Goal: Book appointment/travel/reservation

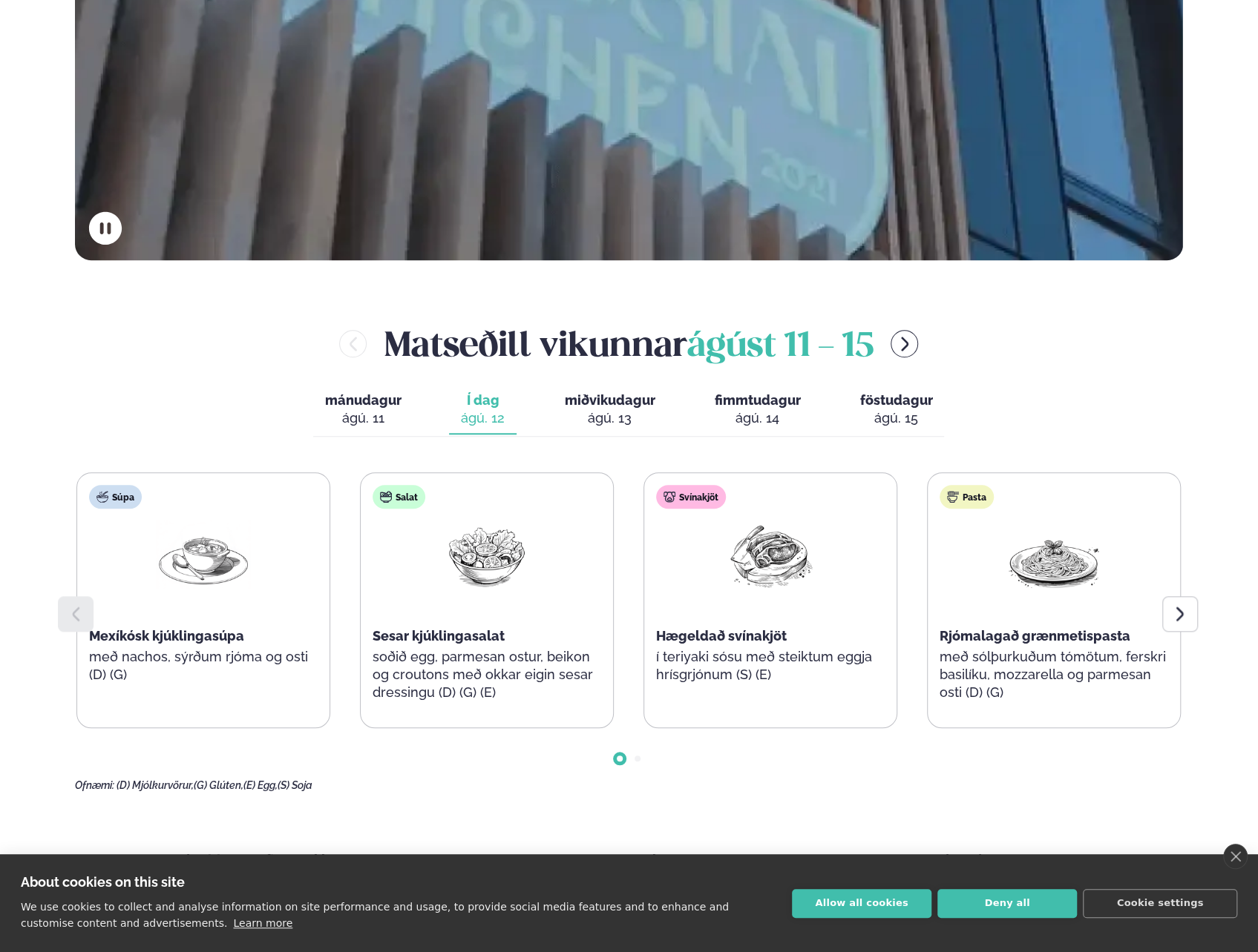
scroll to position [668, 0]
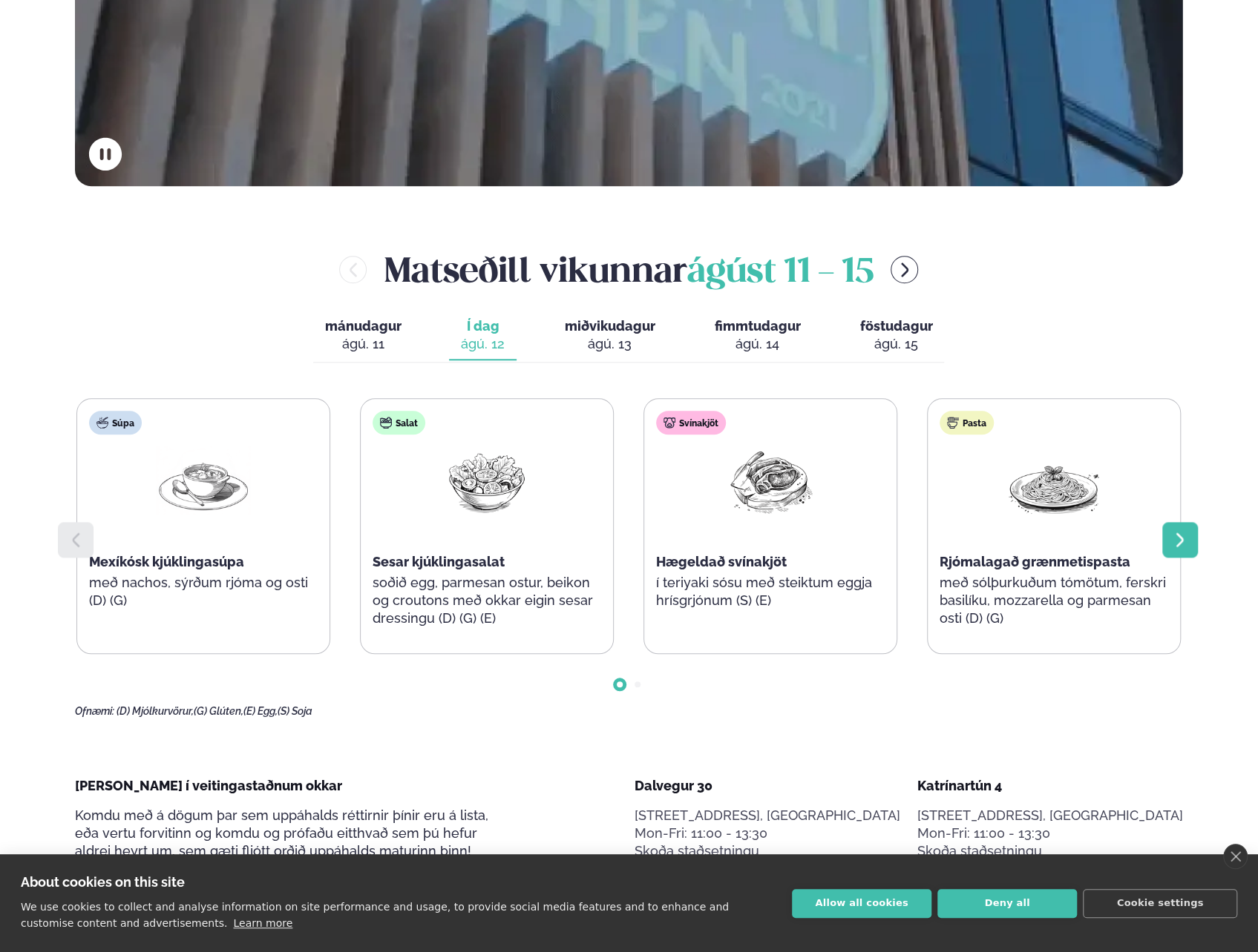
click at [1189, 545] on div at bounding box center [1179, 540] width 36 height 36
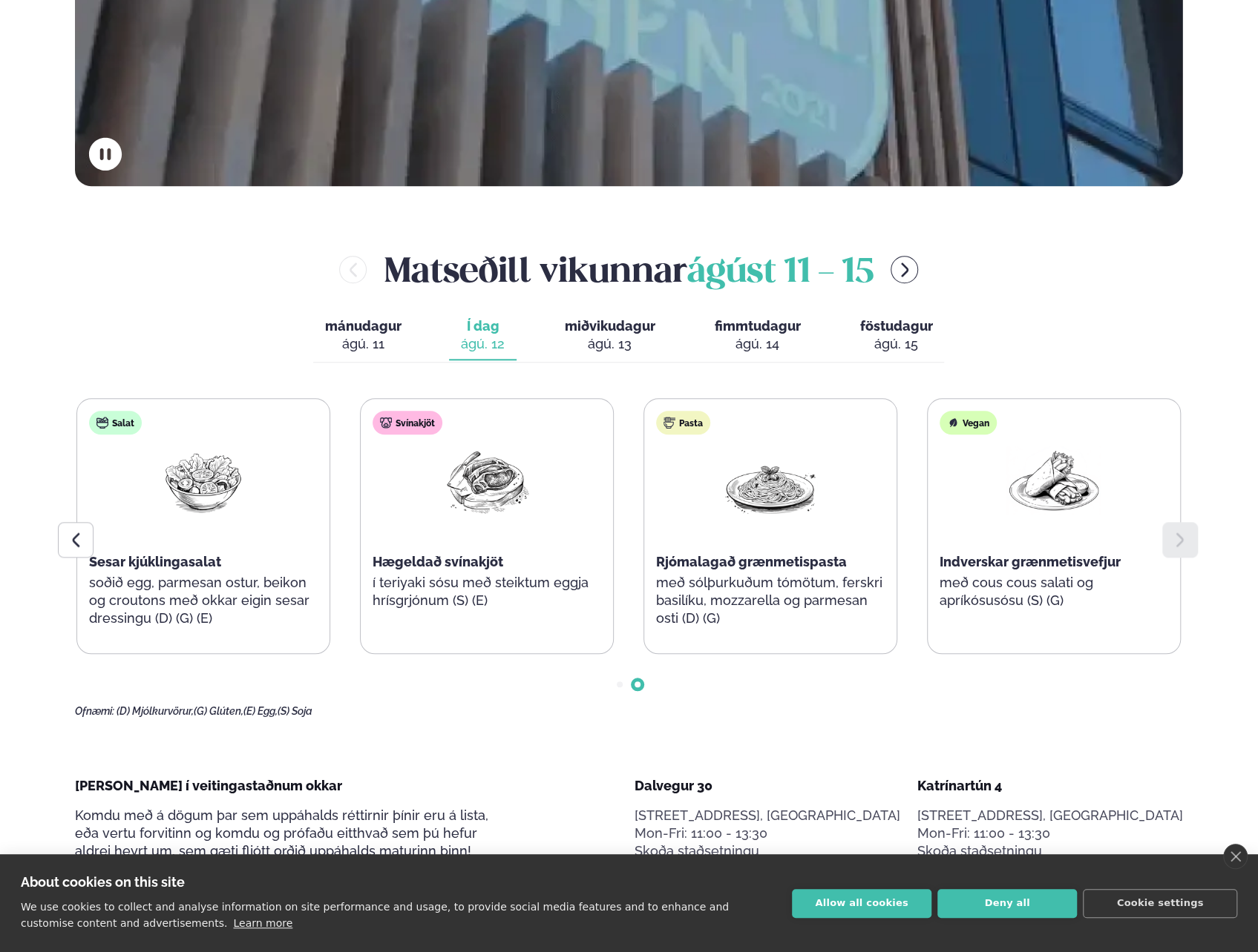
click at [587, 329] on span "miðvikudagur" at bounding box center [609, 326] width 90 height 16
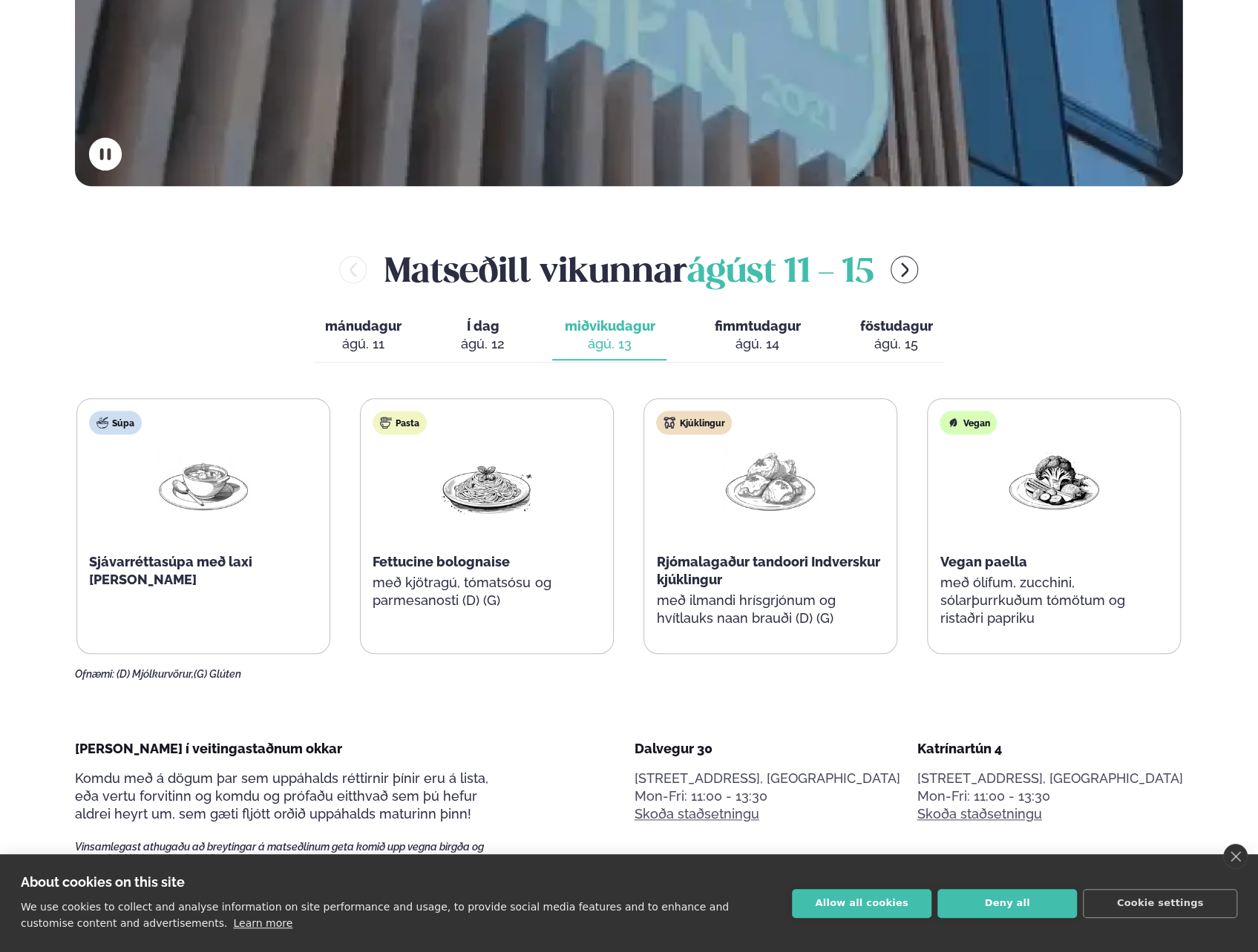
click at [757, 336] on div "ágú. 14" at bounding box center [756, 344] width 86 height 17
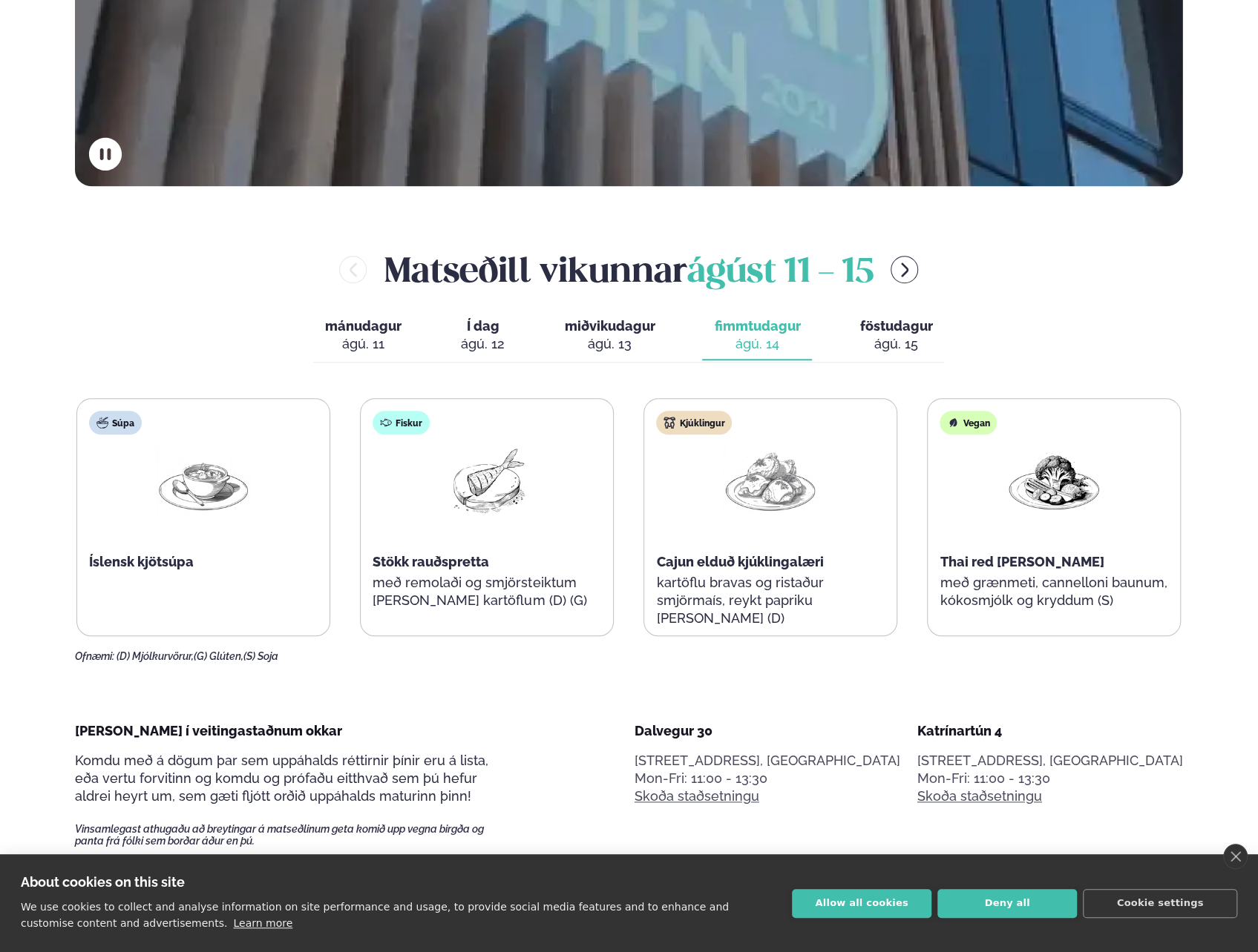
click at [871, 342] on div "ágú. 15" at bounding box center [895, 344] width 73 height 17
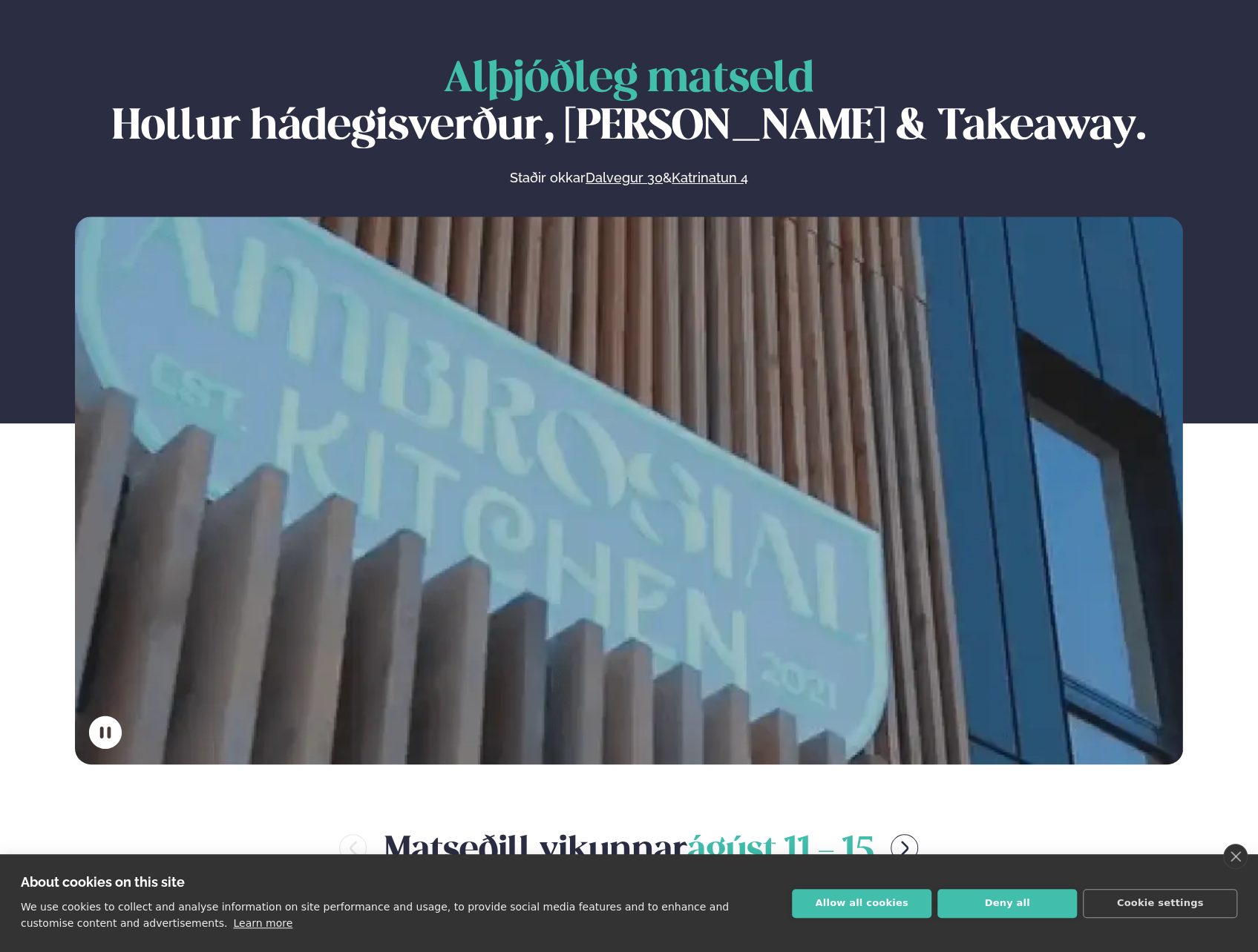
scroll to position [0, 0]
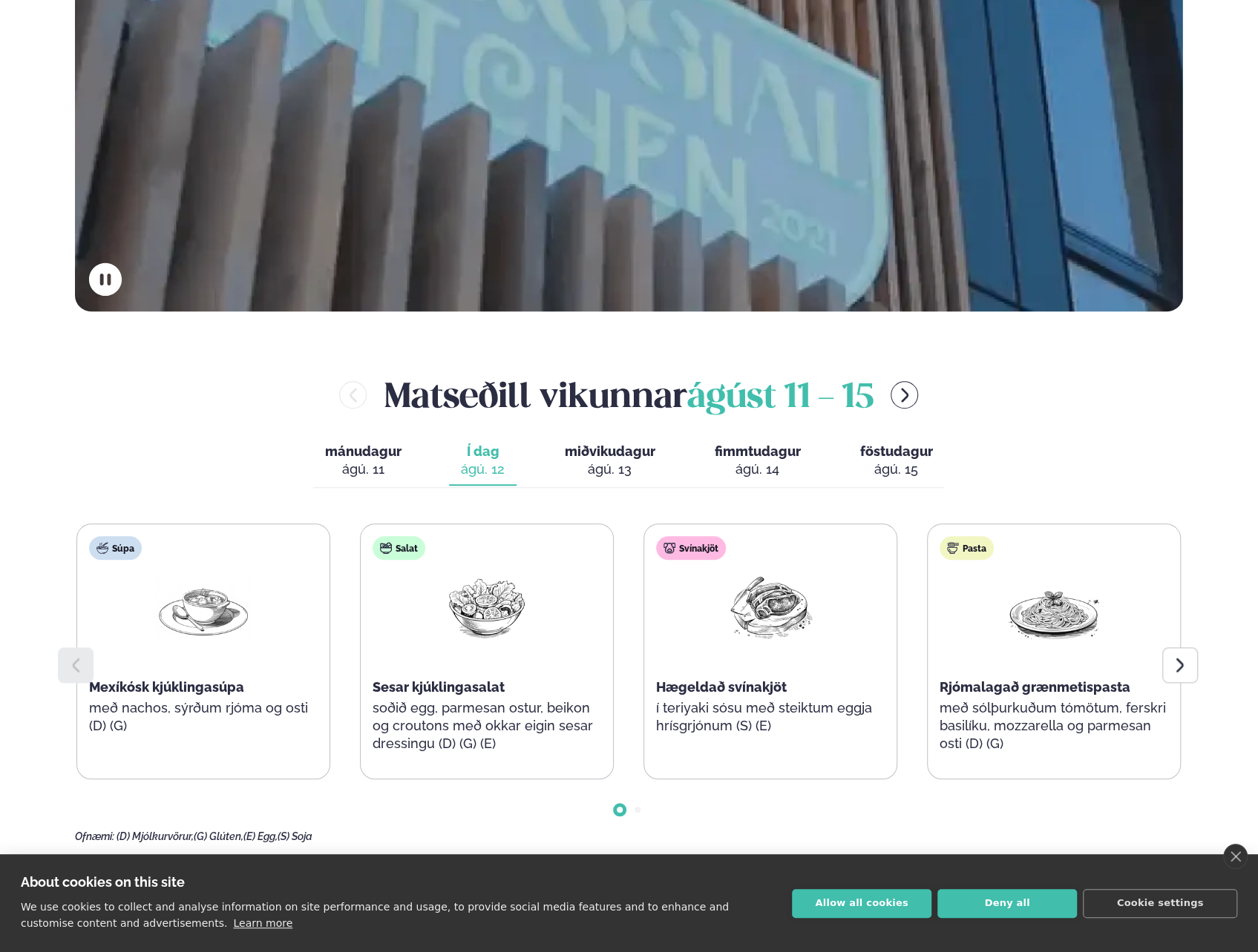
scroll to position [519, 0]
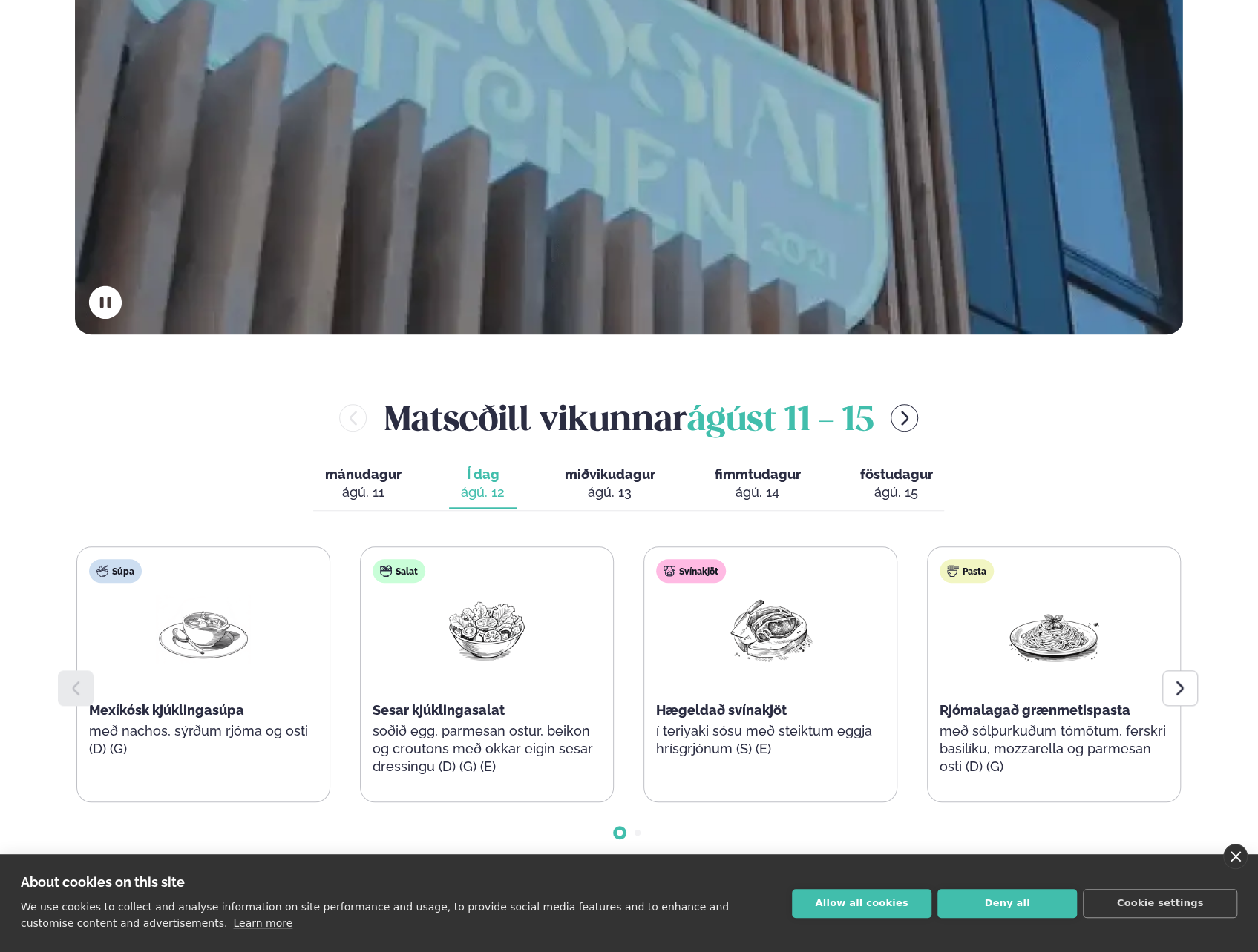
click at [1236, 851] on link "close" at bounding box center [1235, 857] width 24 height 25
